Goal: Information Seeking & Learning: Learn about a topic

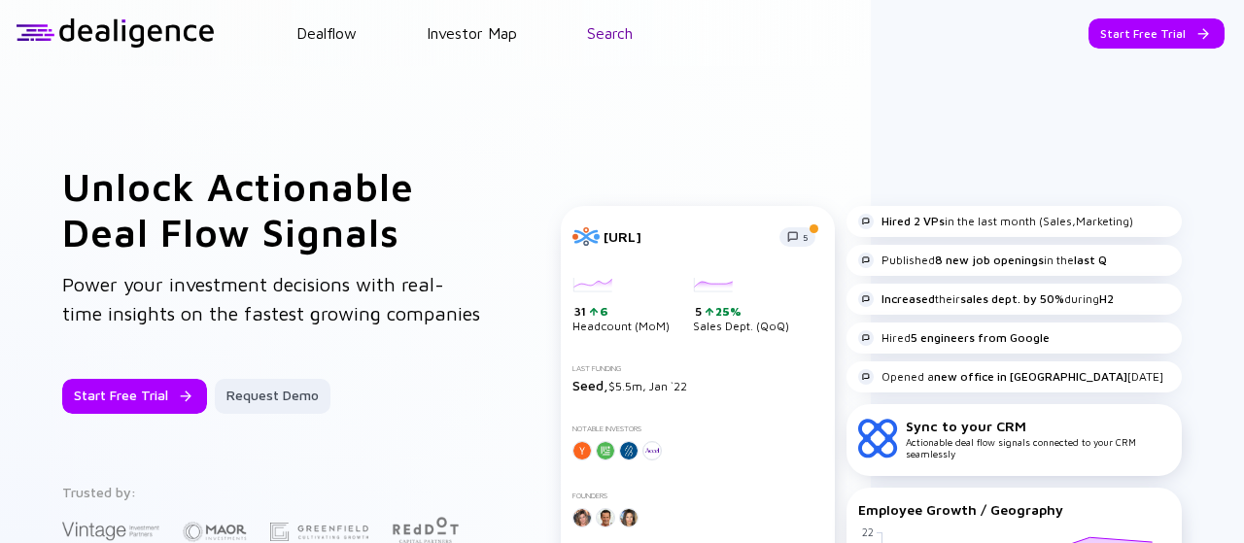
click at [600, 36] on link "Search" at bounding box center [610, 32] width 46 height 17
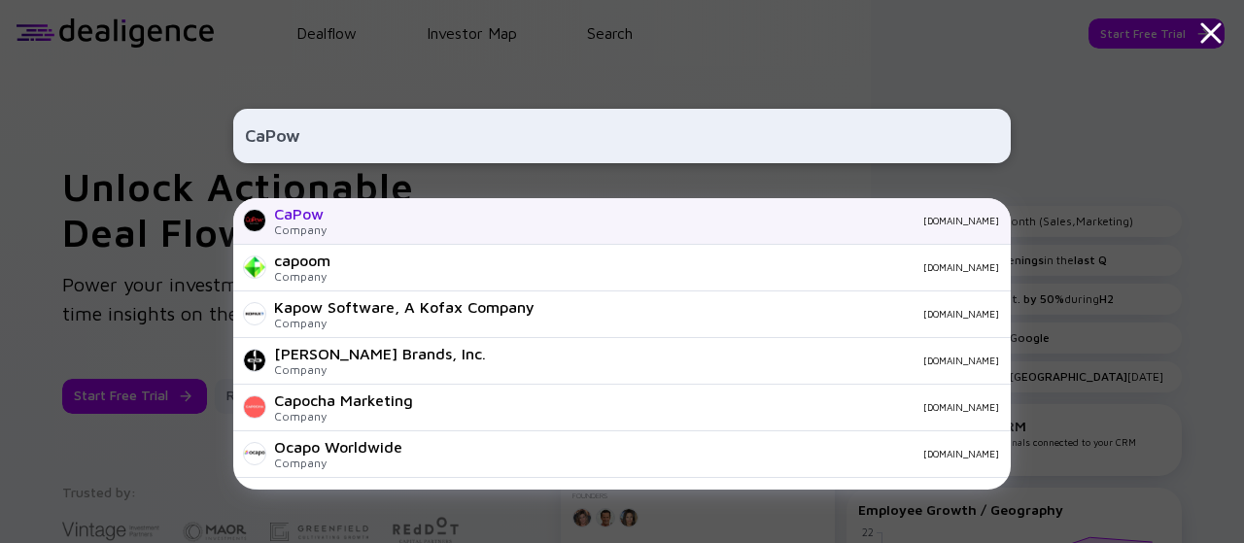
type input "CaPow"
click at [456, 218] on div "[DOMAIN_NAME]" at bounding box center [670, 221] width 657 height 12
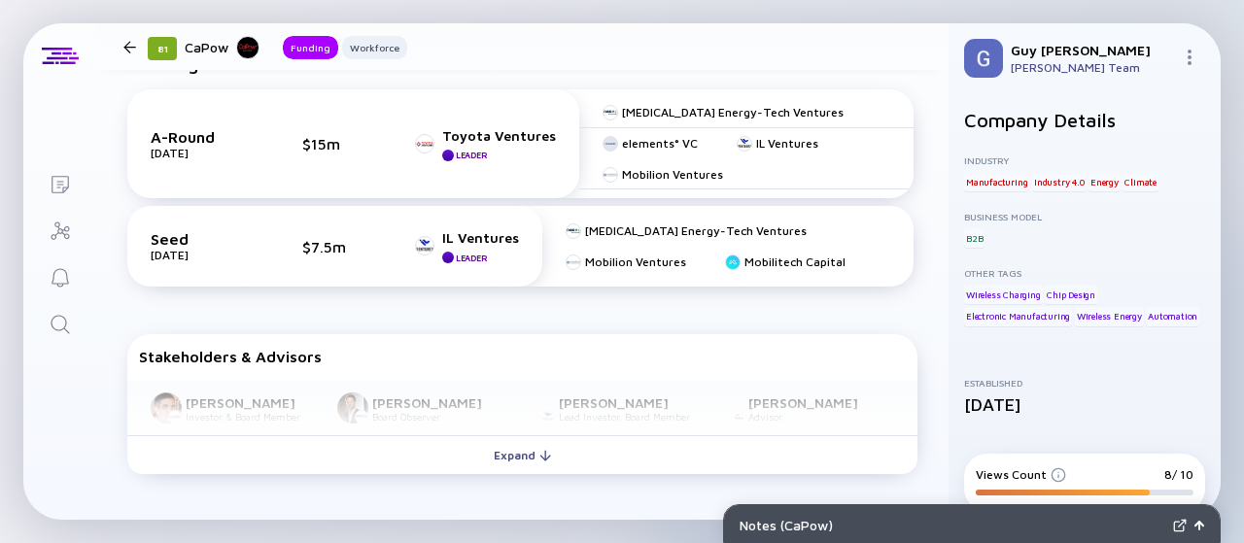
scroll to position [531, 0]
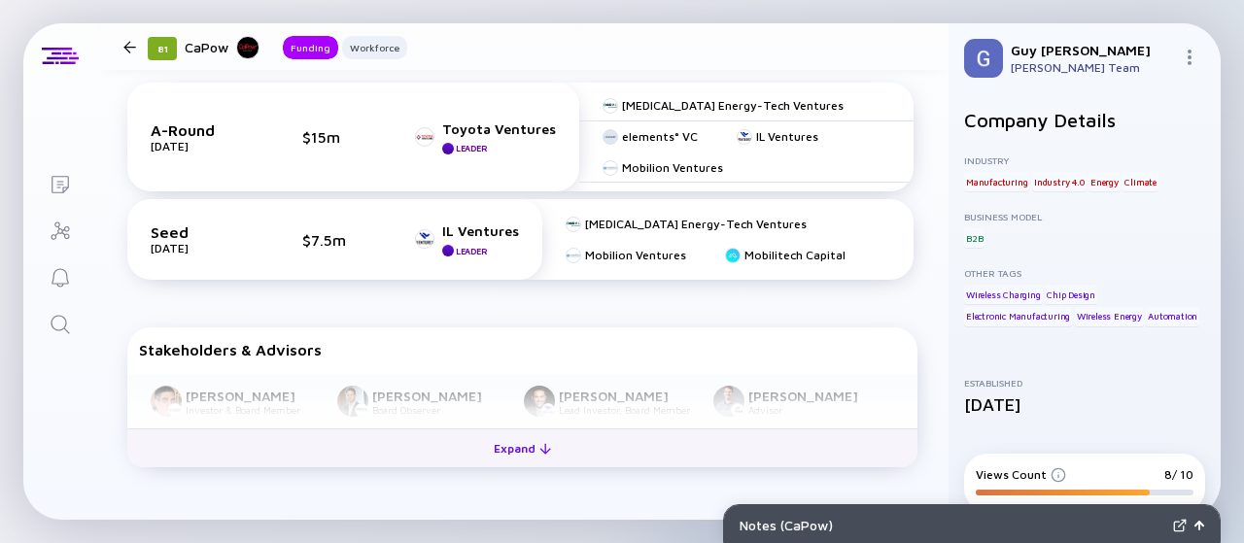
click at [506, 451] on div "Expand" at bounding box center [522, 449] width 81 height 30
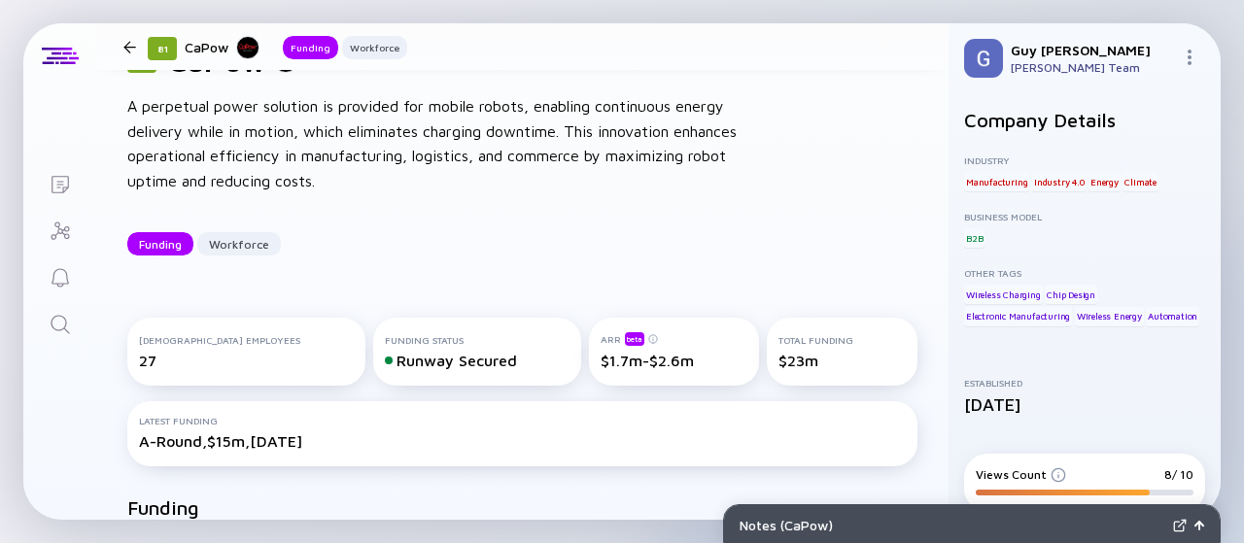
scroll to position [40, 0]
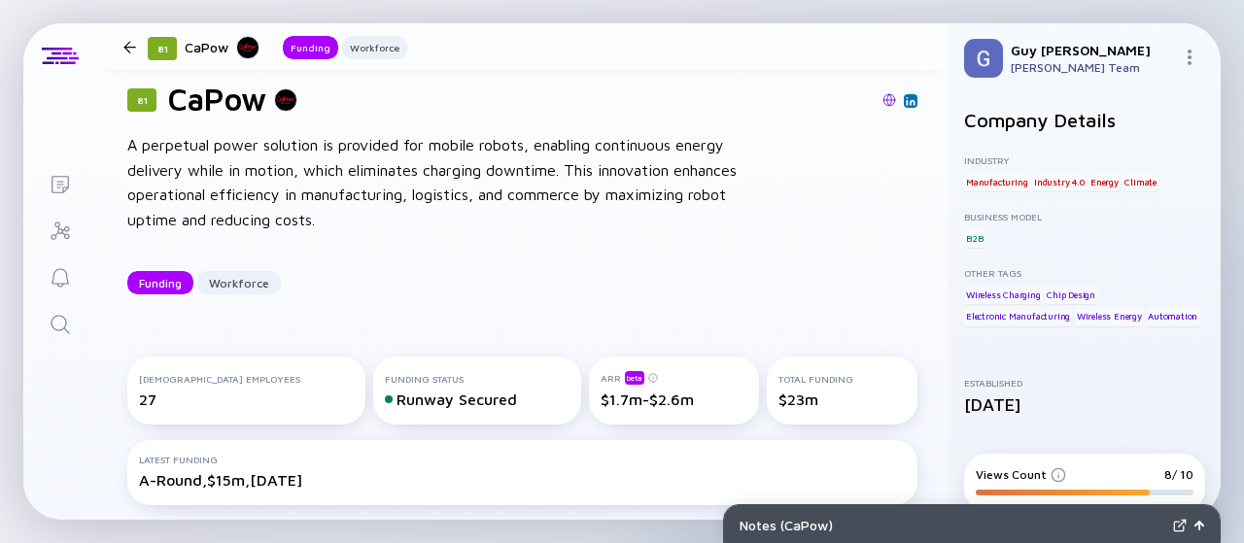
click at [883, 96] on img at bounding box center [890, 100] width 14 height 14
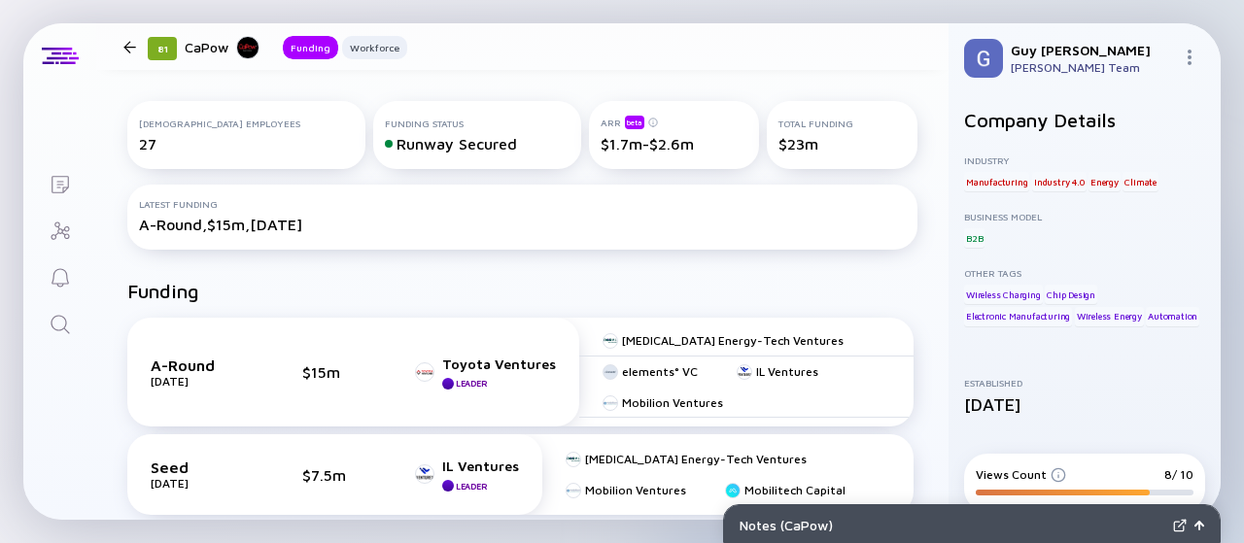
scroll to position [297, 0]
click at [782, 372] on div "IL Ventures" at bounding box center [787, 371] width 62 height 15
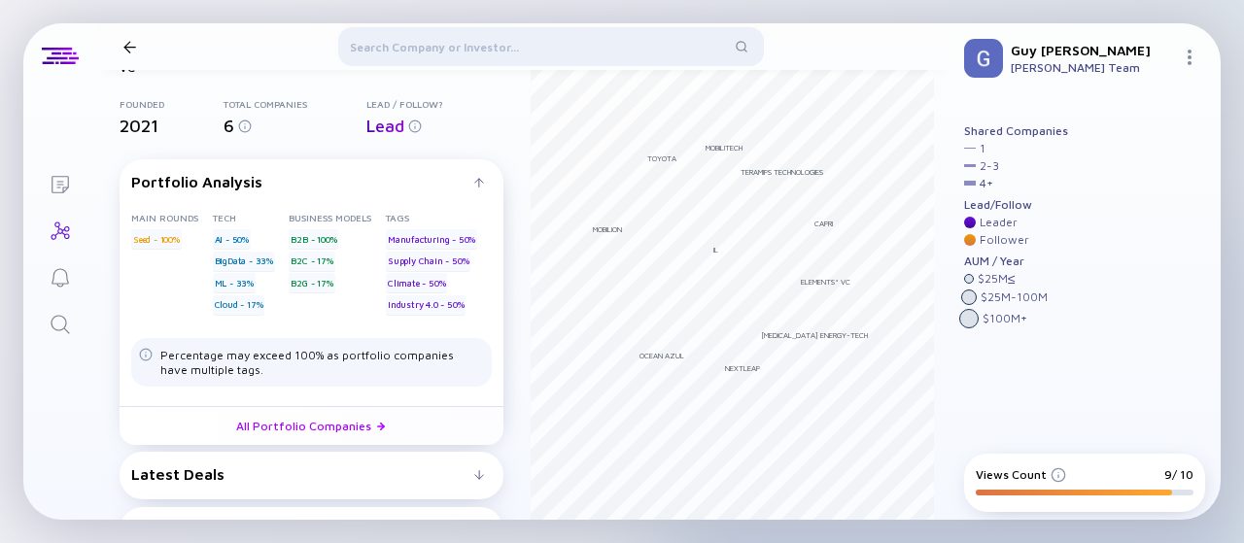
scroll to position [128, 0]
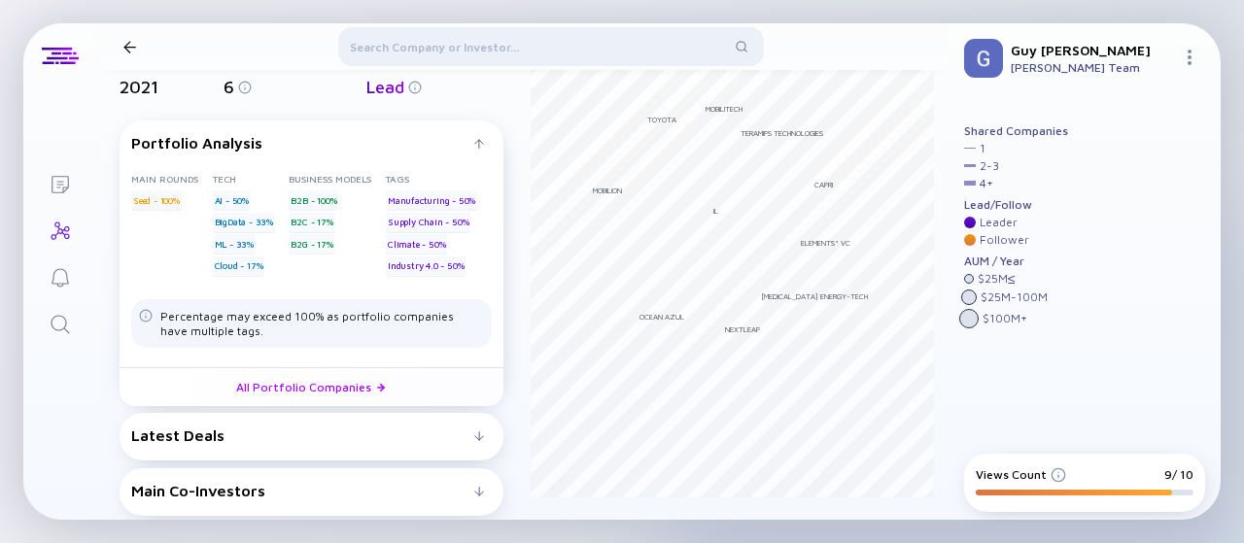
click at [425, 494] on div "Main Co-Investors" at bounding box center [302, 490] width 343 height 17
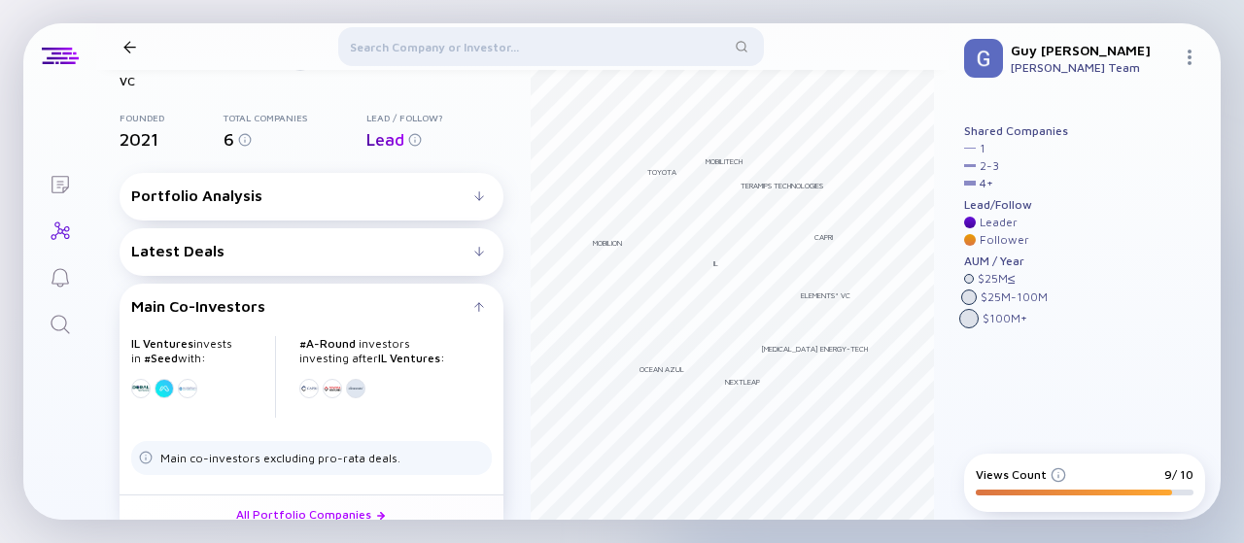
scroll to position [93, 0]
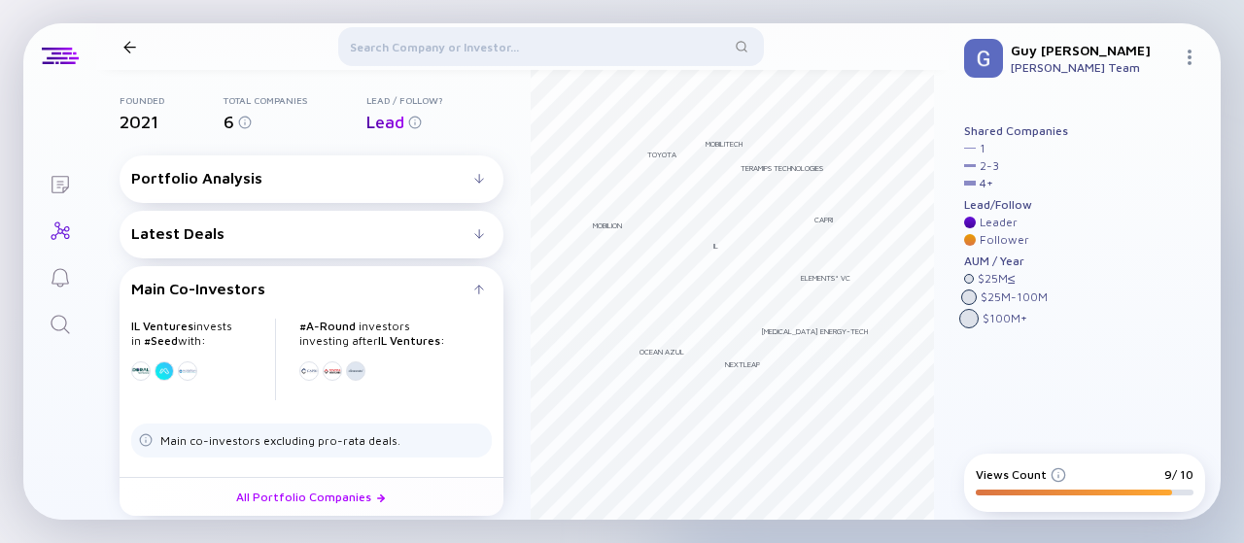
click at [436, 241] on div "Latest Deals Pickommerce AI Robotics Sep 2024 B2B Undisclosed Investment Indust…" at bounding box center [312, 235] width 384 height 48
click at [460, 231] on div "Latest Deals" at bounding box center [302, 233] width 343 height 17
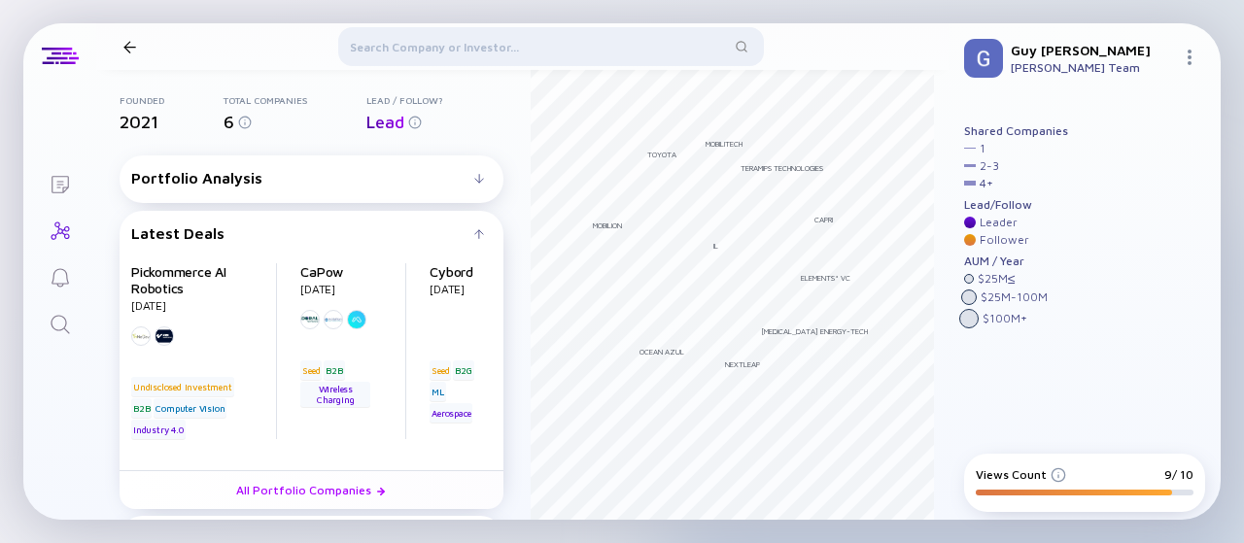
scroll to position [128, 0]
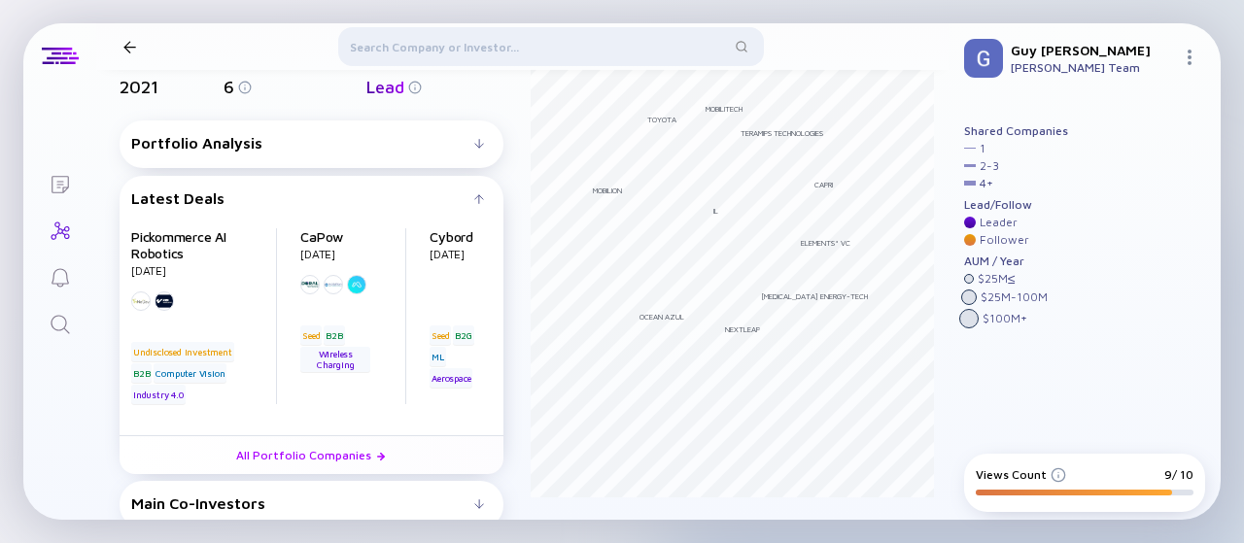
click at [157, 259] on div "Pickommerce AI Robotics Sep 2024 B2B Undisclosed Investment Industry 4.0 Comput…" at bounding box center [204, 316] width 146 height 176
click at [159, 244] on link "Pickommerce AI Robotics" at bounding box center [178, 244] width 95 height 33
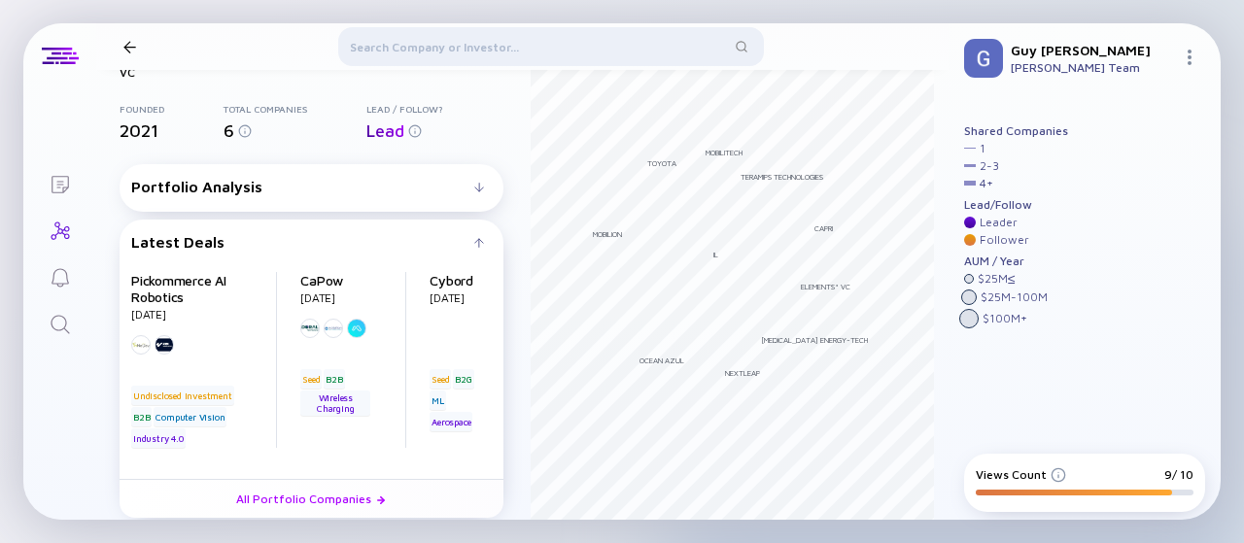
scroll to position [86, 0]
